Goal: Find specific page/section: Find specific page/section

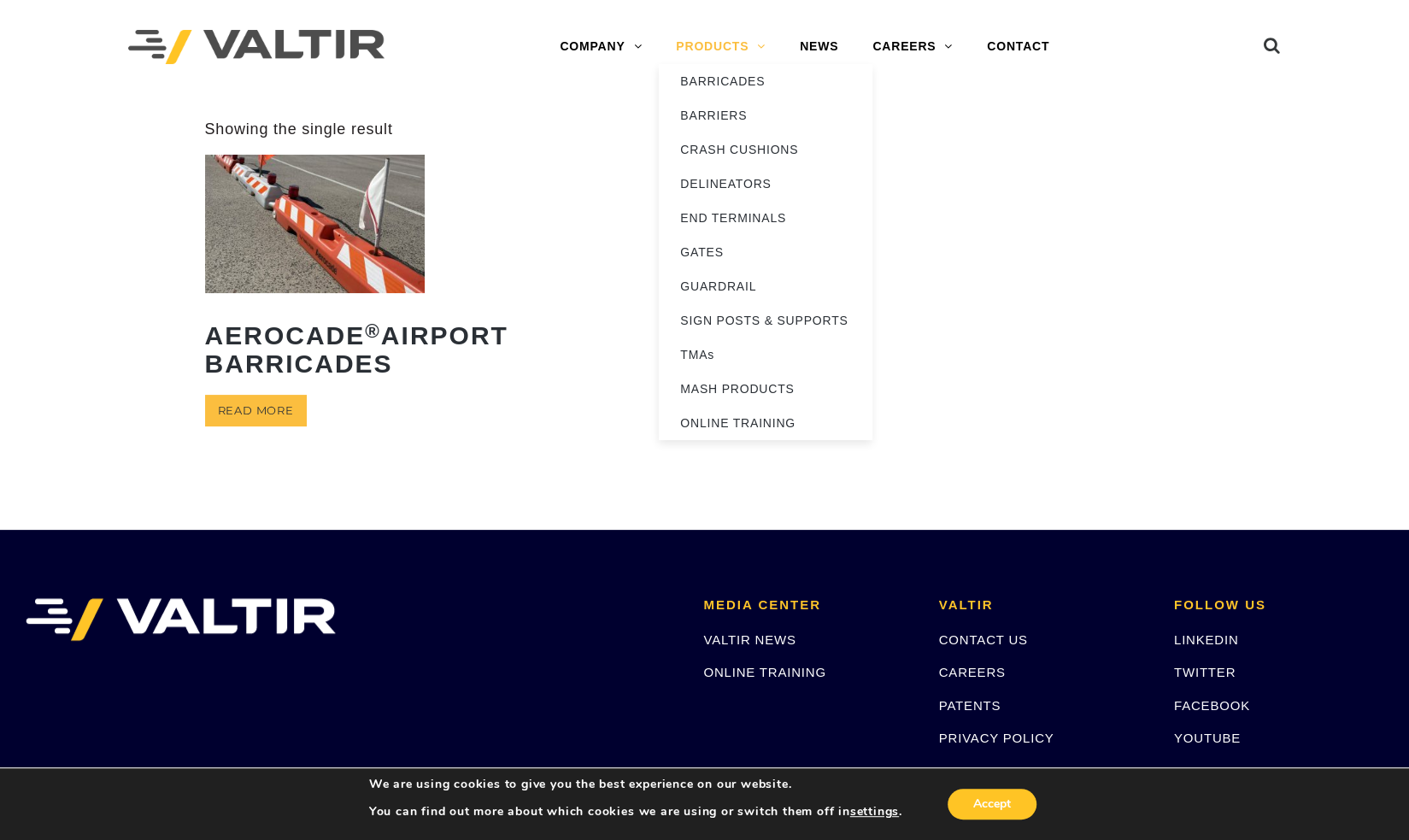
click at [714, 48] on link "PRODUCTS" at bounding box center [721, 46] width 124 height 34
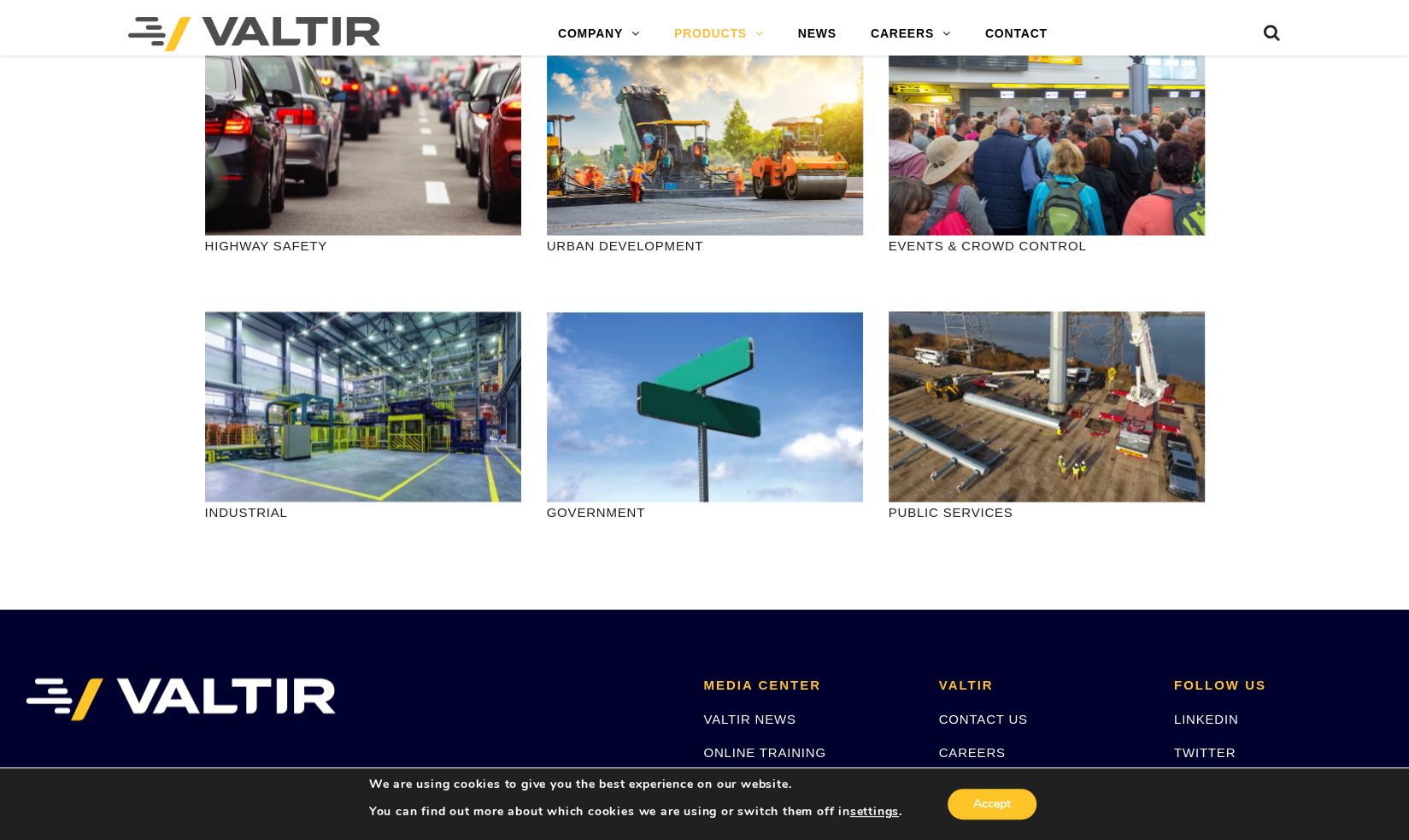
scroll to position [1879, 0]
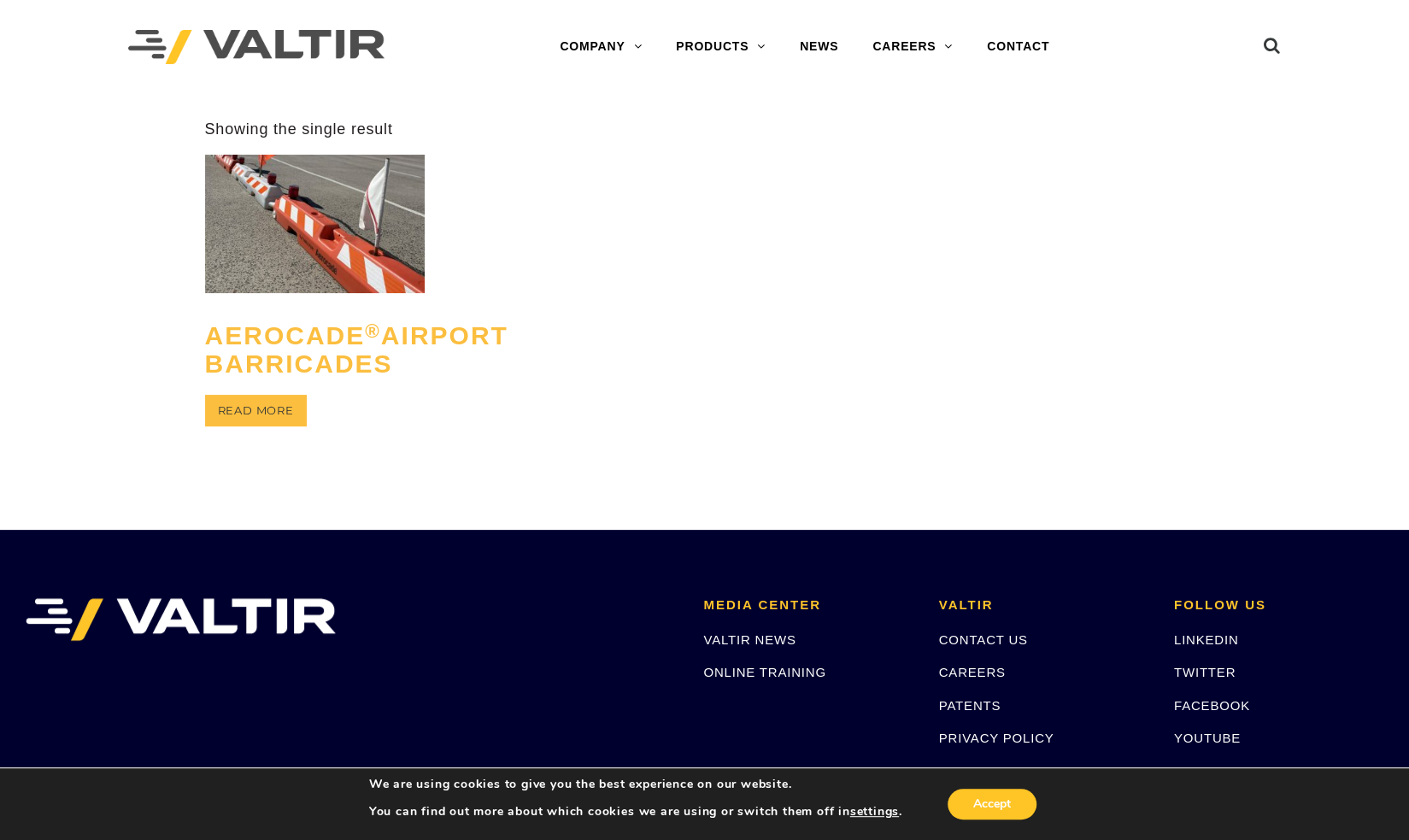
click at [243, 377] on h2 "Aerocade ® Airport Barricades" at bounding box center [315, 349] width 221 height 82
